Goal: Task Accomplishment & Management: Complete application form

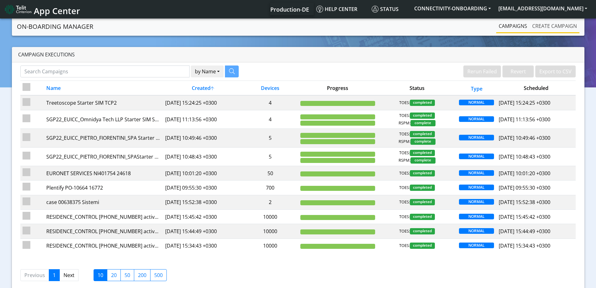
click at [551, 24] on link "Create campaign" at bounding box center [555, 26] width 50 height 13
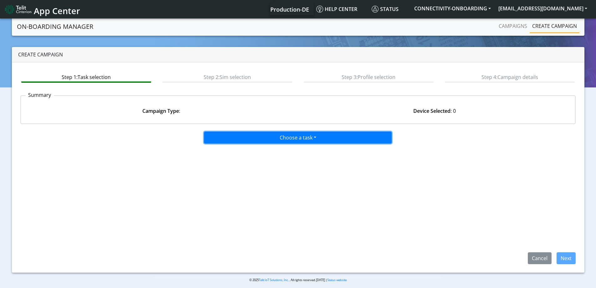
click at [254, 140] on button "Choose a task" at bounding box center [298, 137] width 188 height 12
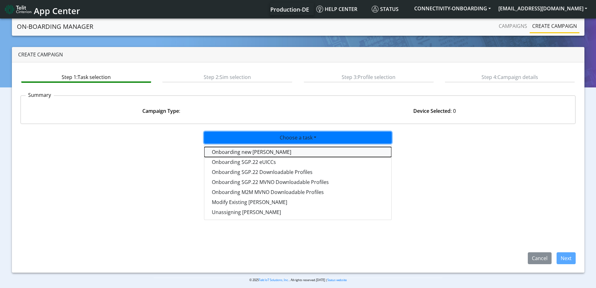
click at [239, 153] on tasktoes-dropdown "Onboarding new [PERSON_NAME]" at bounding box center [297, 152] width 187 height 10
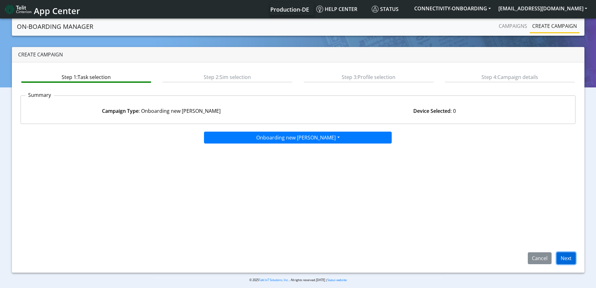
click at [575, 258] on button "Next" at bounding box center [566, 258] width 19 height 12
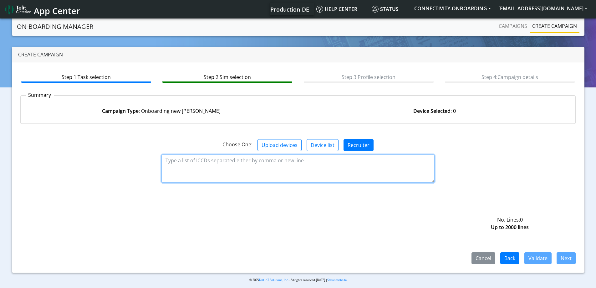
click at [245, 162] on textarea at bounding box center [297, 168] width 273 height 28
paste textarea "89358151000008175732"
type textarea "89358151000008175732"
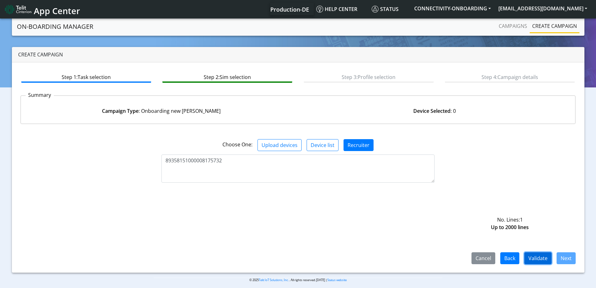
click at [534, 259] on button "Validate" at bounding box center [538, 258] width 27 height 12
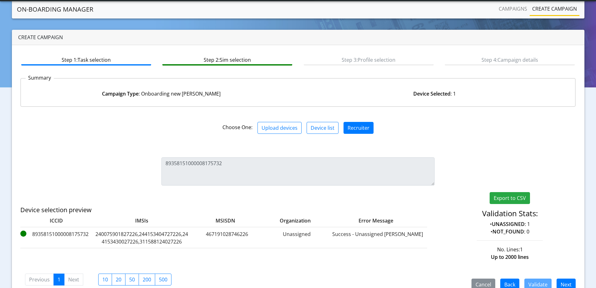
scroll to position [31, 0]
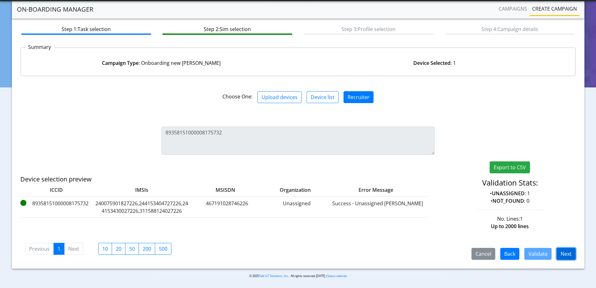
click at [562, 253] on button "Next" at bounding box center [566, 254] width 19 height 12
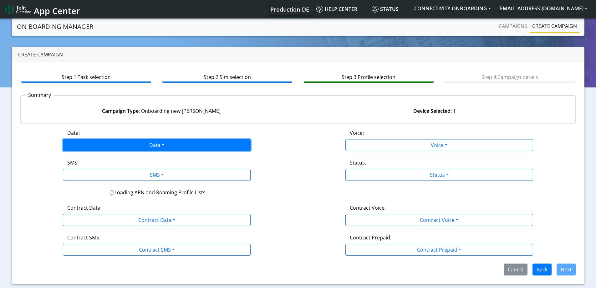
click at [126, 140] on button "Data" at bounding box center [157, 145] width 188 height 12
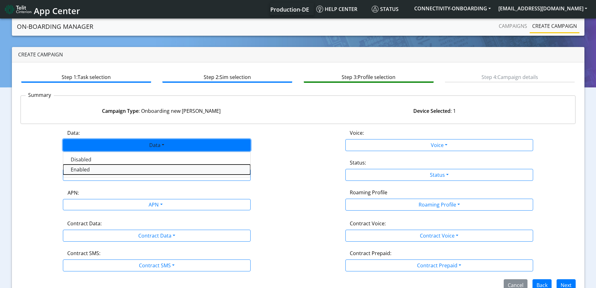
click at [98, 168] on button "Enabled" at bounding box center [156, 169] width 187 height 10
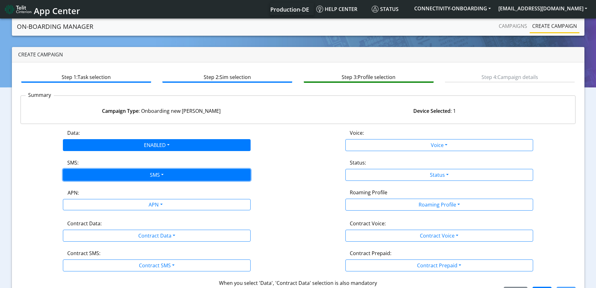
click at [92, 177] on button "SMS" at bounding box center [157, 175] width 188 height 12
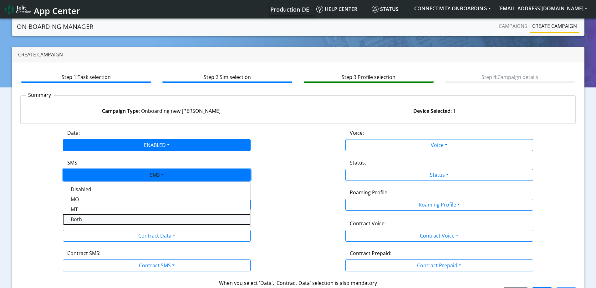
click at [87, 214] on button "Both" at bounding box center [156, 219] width 187 height 10
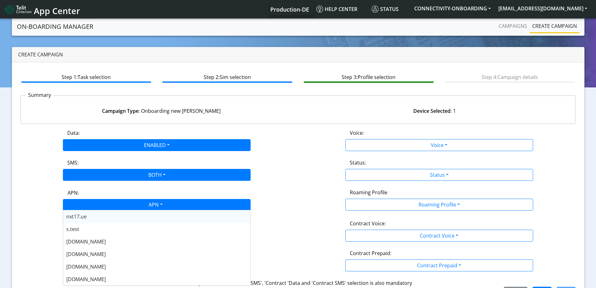
click at [84, 207] on div "APN" at bounding box center [155, 205] width 198 height 12
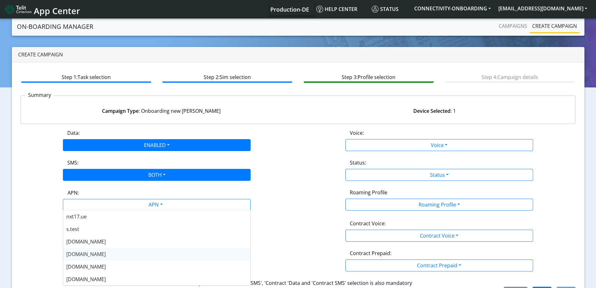
click at [79, 253] on span "[DOMAIN_NAME]" at bounding box center [85, 253] width 39 height 7
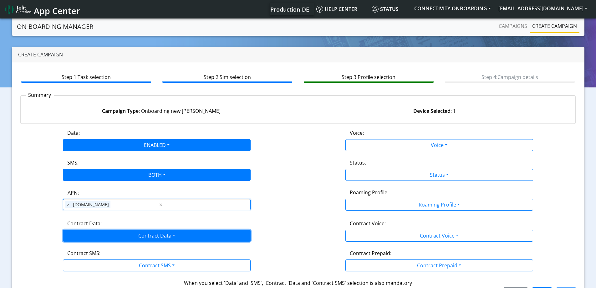
click at [84, 237] on button "Contract Data" at bounding box center [157, 235] width 188 height 12
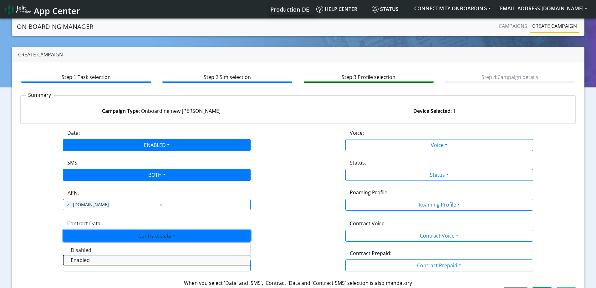
click at [77, 257] on Dataenabled-dropdown "Enabled" at bounding box center [156, 260] width 187 height 10
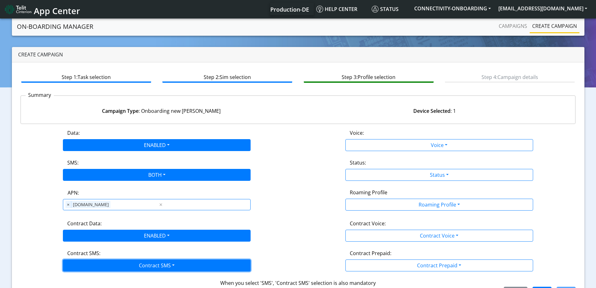
click at [79, 264] on button "Contract SMS" at bounding box center [157, 265] width 188 height 12
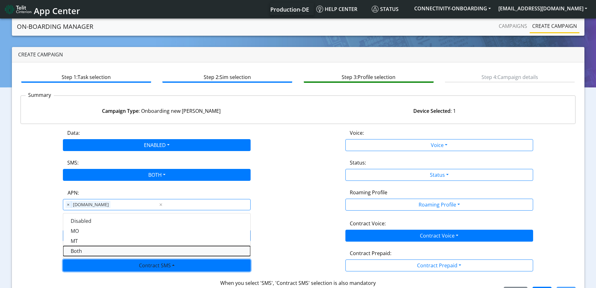
drag, startPoint x: 82, startPoint y: 252, endPoint x: 421, endPoint y: 233, distance: 340.1
click at [84, 251] on SMSboth-dropdown "Both" at bounding box center [156, 251] width 187 height 10
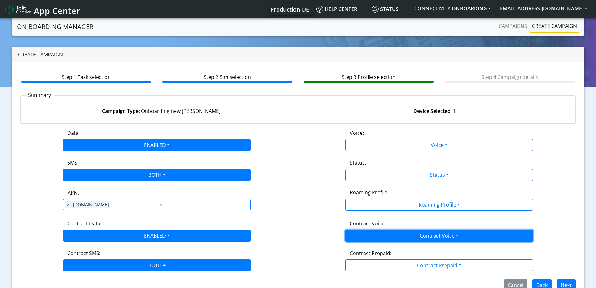
click at [413, 236] on button "Contract Voice" at bounding box center [440, 235] width 188 height 12
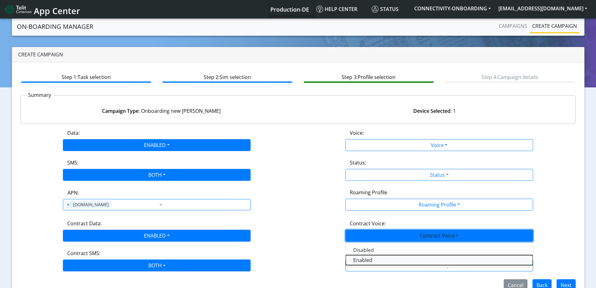
click at [364, 258] on Voiceenabled-dropdown "Enabled" at bounding box center [439, 260] width 187 height 10
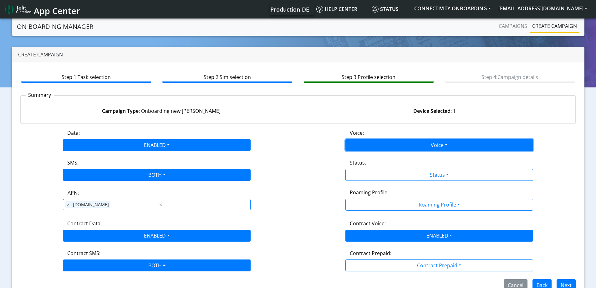
click at [385, 144] on button "Voice" at bounding box center [440, 145] width 188 height 12
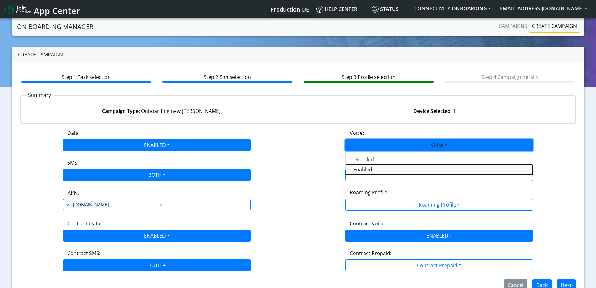
click at [366, 169] on button "Enabled" at bounding box center [439, 169] width 187 height 10
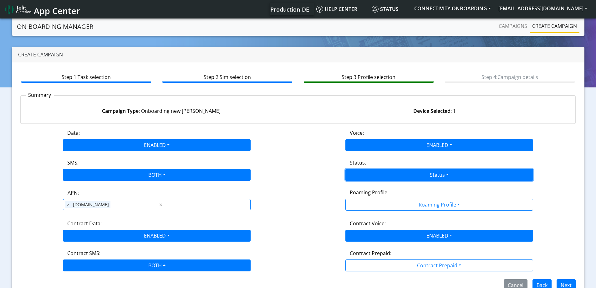
click at [384, 176] on button "Status" at bounding box center [440, 175] width 188 height 12
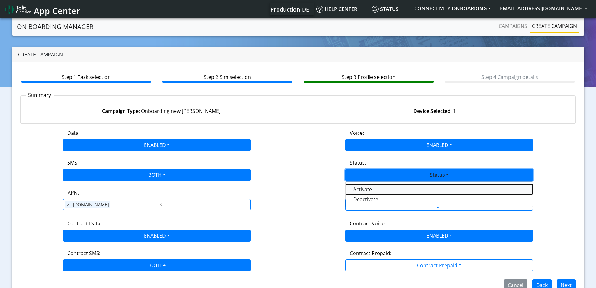
drag, startPoint x: 358, startPoint y: 192, endPoint x: 375, endPoint y: 211, distance: 25.3
click at [361, 193] on button "Activate" at bounding box center [439, 189] width 187 height 10
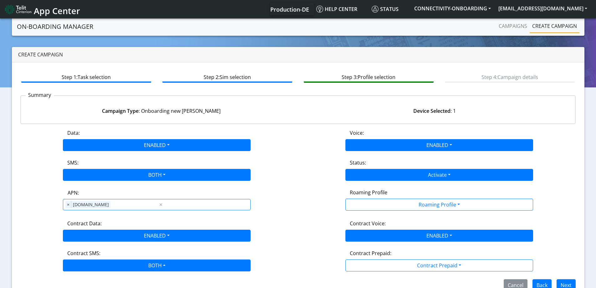
click at [375, 210] on div "Roaming Profile Roaming Profile All Blocked Global All TCP1 Lumenis_LTD TCP 1 B…" at bounding box center [439, 199] width 283 height 23
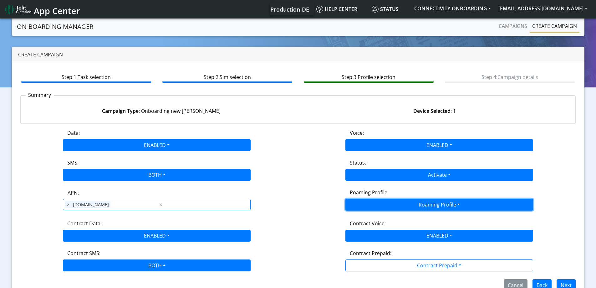
drag, startPoint x: 381, startPoint y: 202, endPoint x: 404, endPoint y: 216, distance: 26.0
click at [381, 202] on button "Roaming Profile" at bounding box center [440, 204] width 188 height 12
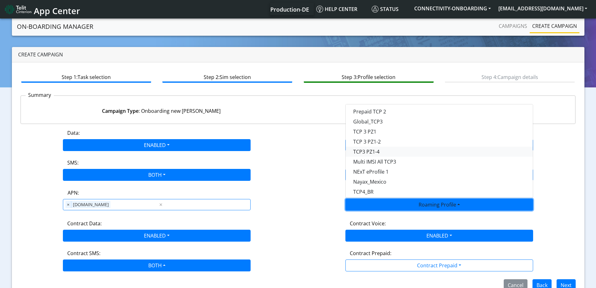
scroll to position [113, 0]
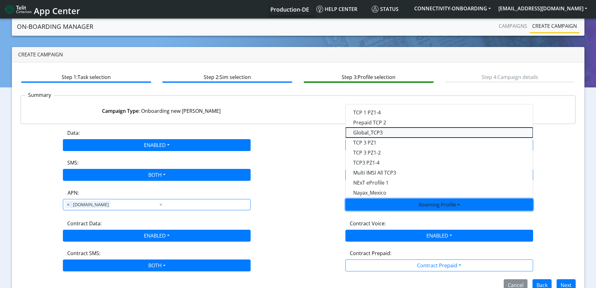
click at [385, 132] on Profile-dropdown "Global_TCP3" at bounding box center [439, 132] width 187 height 10
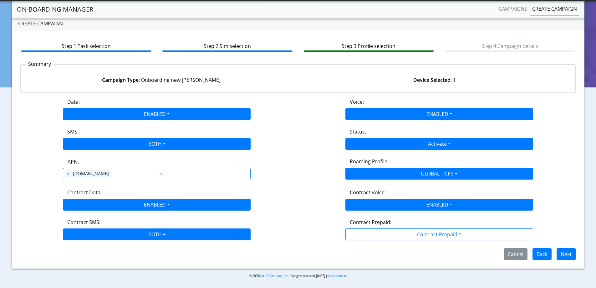
scroll to position [14, 0]
click at [569, 249] on button "Next" at bounding box center [566, 254] width 19 height 12
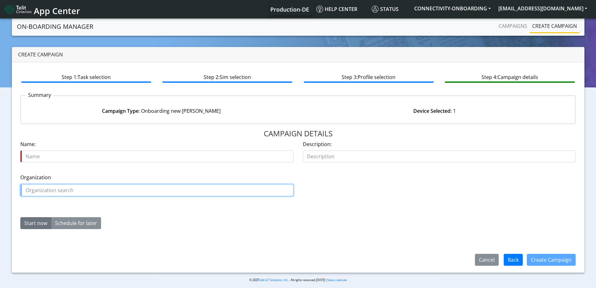
click at [87, 192] on input "text" at bounding box center [156, 190] width 273 height 12
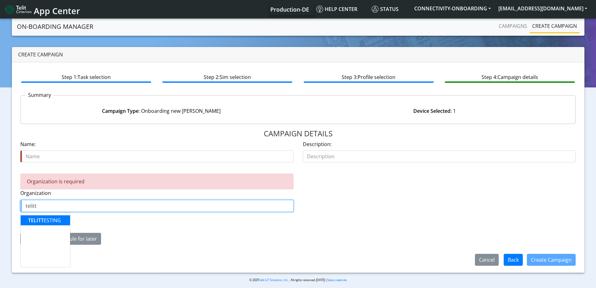
click at [53, 216] on button "TELITT ESTING" at bounding box center [45, 220] width 49 height 10
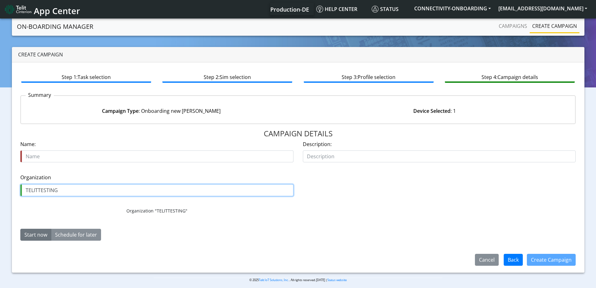
type input "TELITTESTING"
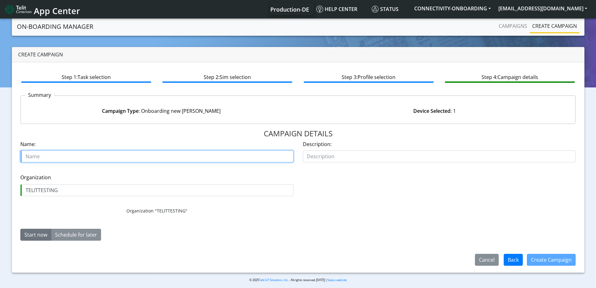
click at [51, 157] on input "text" at bounding box center [156, 156] width 273 height 12
type input "[PERSON_NAME] tests SIM"
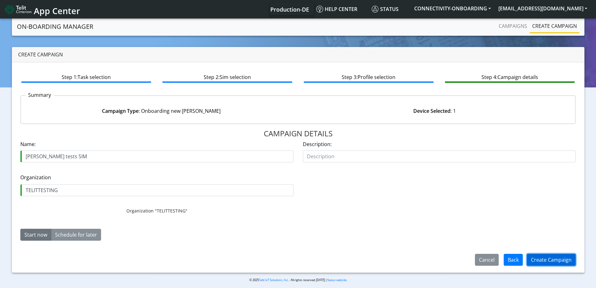
click at [555, 263] on button "Create Campaign" at bounding box center [551, 259] width 49 height 12
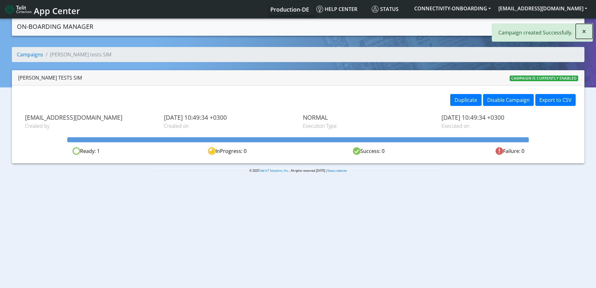
click at [590, 29] on button "×" at bounding box center [584, 31] width 17 height 15
click at [517, 26] on link "Campaigns" at bounding box center [512, 26] width 33 height 13
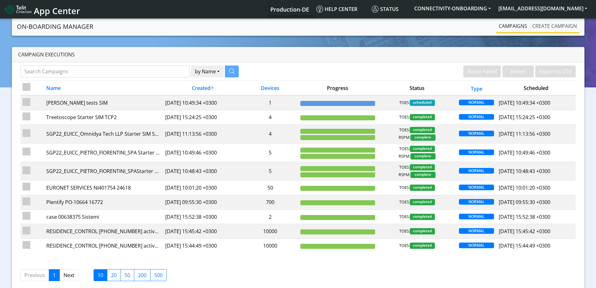
click at [540, 26] on link "Create campaign" at bounding box center [555, 26] width 50 height 13
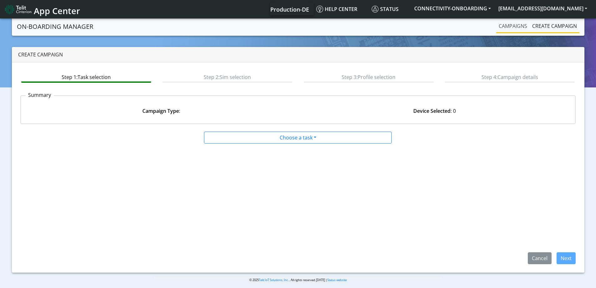
click at [518, 26] on link "Campaigns" at bounding box center [512, 26] width 33 height 13
